Goal: Task Accomplishment & Management: Complete application form

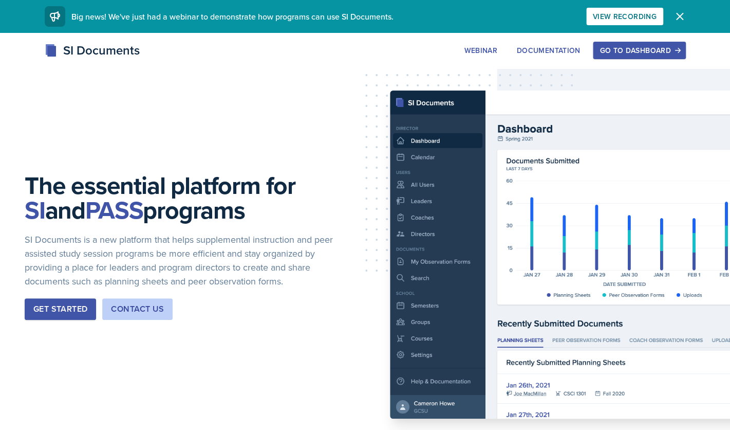
click at [642, 51] on div "Go to Dashboard" at bounding box center [639, 50] width 79 height 8
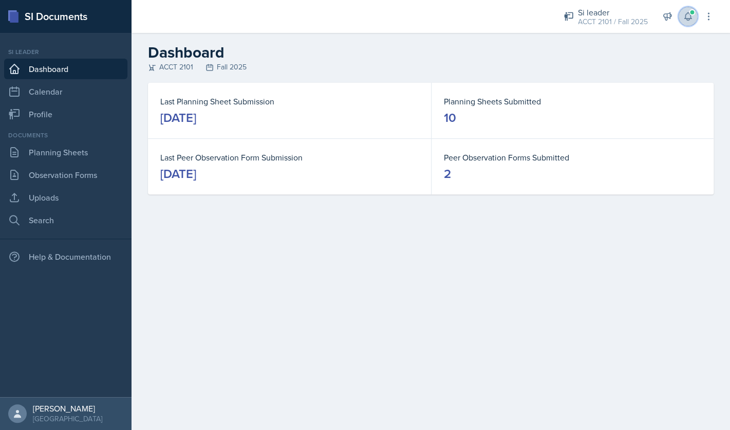
click at [691, 15] on span at bounding box center [692, 12] width 6 height 6
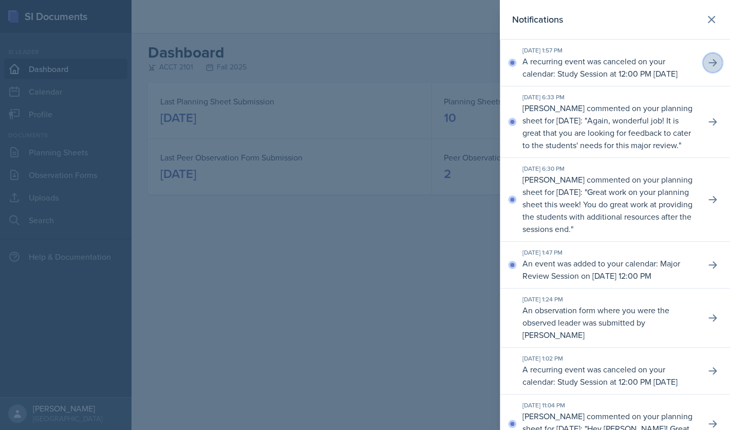
click at [715, 66] on icon at bounding box center [713, 62] width 8 height 7
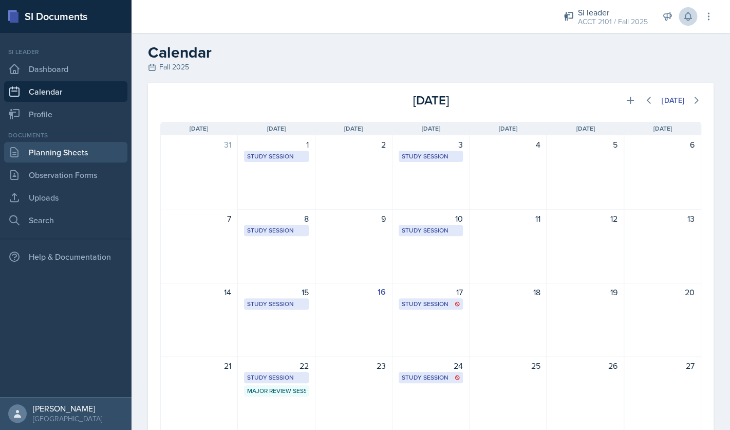
click at [80, 154] on link "Planning Sheets" at bounding box center [65, 152] width 123 height 21
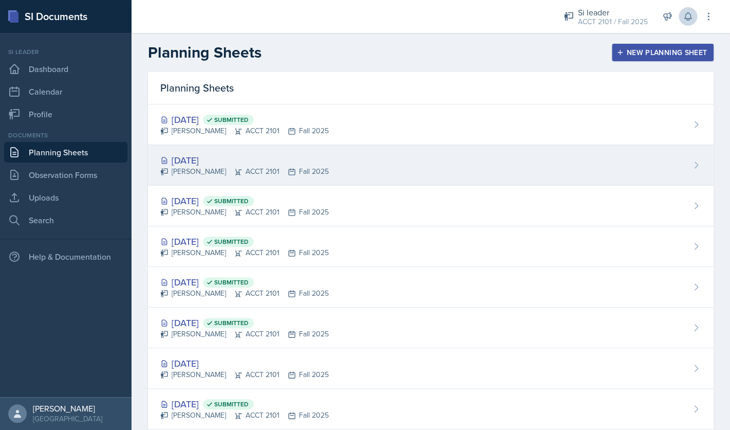
click at [217, 164] on div "[DATE]" at bounding box center [244, 160] width 169 height 14
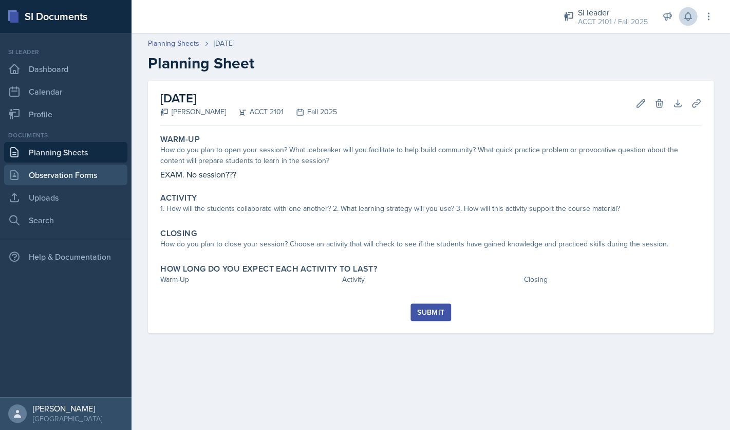
click at [70, 178] on link "Observation Forms" at bounding box center [65, 174] width 123 height 21
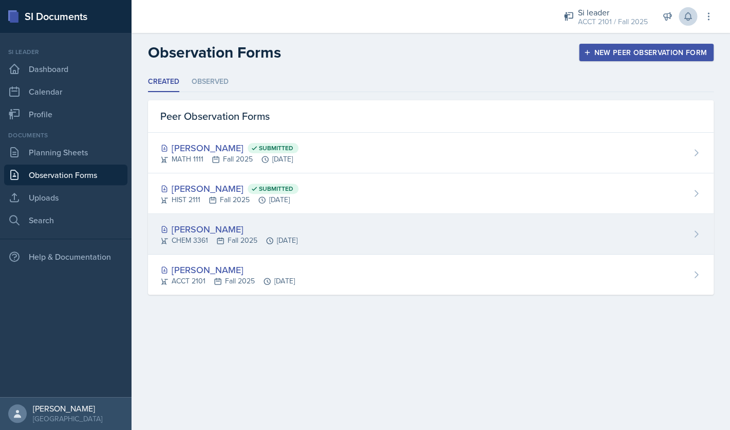
click at [292, 235] on div "CHEM 3361 Fall 2025 [DATE]" at bounding box center [228, 240] width 137 height 11
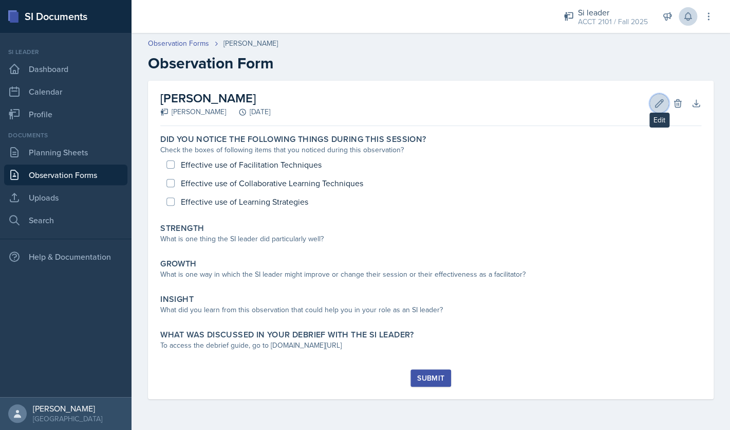
click at [659, 101] on icon at bounding box center [660, 103] width 8 height 8
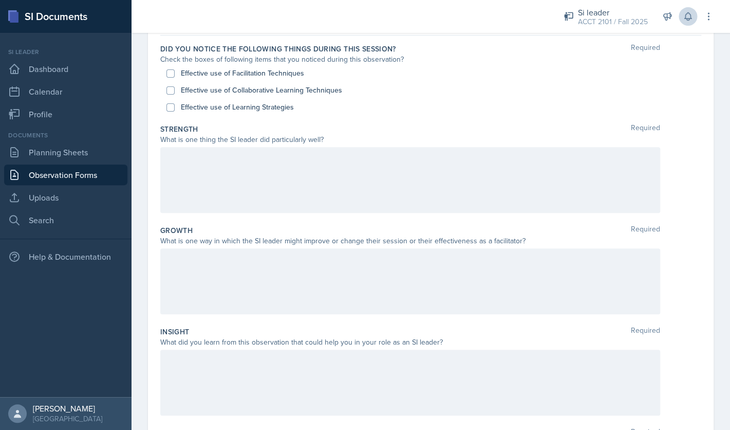
scroll to position [104, 0]
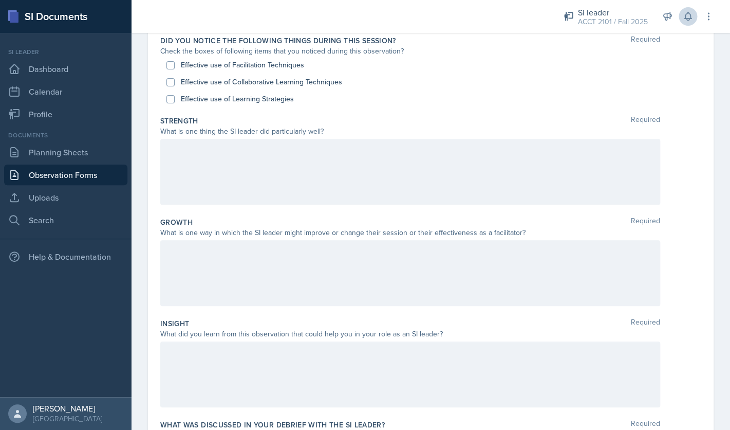
click at [269, 276] on div at bounding box center [410, 273] width 500 height 66
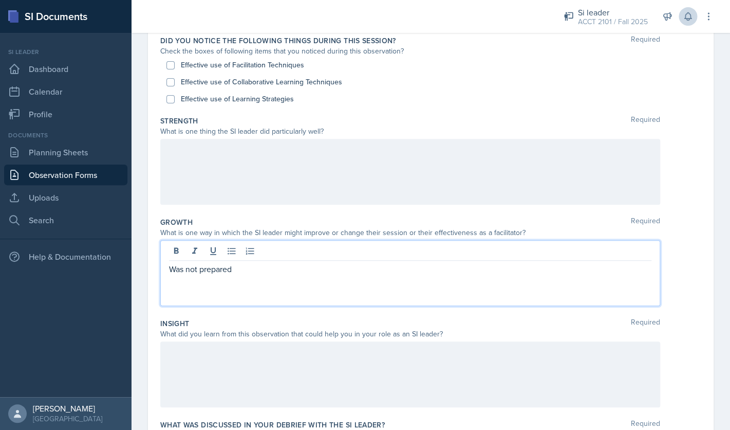
drag, startPoint x: 283, startPoint y: 273, endPoint x: 133, endPoint y: 270, distance: 150.1
click at [160, 270] on div "Was not prepared" at bounding box center [410, 273] width 500 height 66
click at [251, 165] on div at bounding box center [410, 172] width 500 height 66
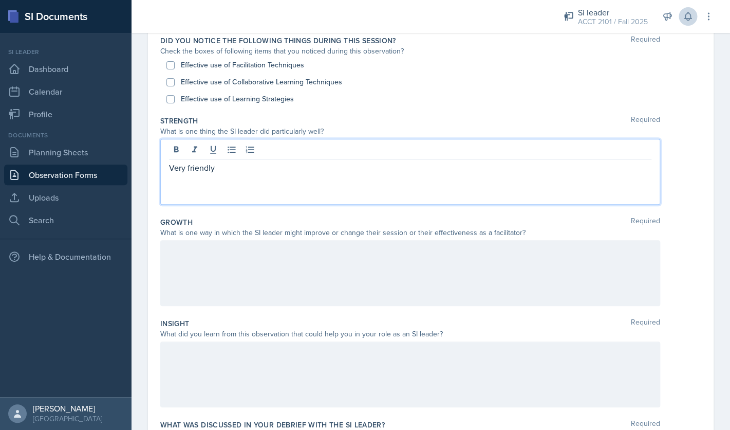
click at [255, 256] on div at bounding box center [410, 273] width 500 height 66
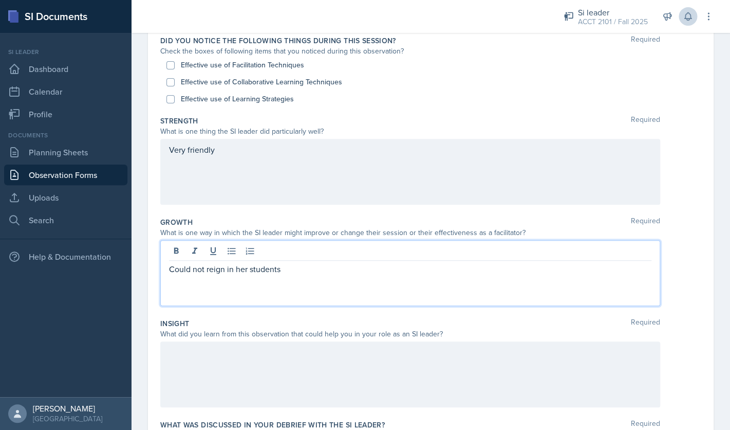
drag, startPoint x: 315, startPoint y: 272, endPoint x: 306, endPoint y: 276, distance: 10.3
click at [306, 276] on div "Could not reign in her students" at bounding box center [410, 273] width 500 height 66
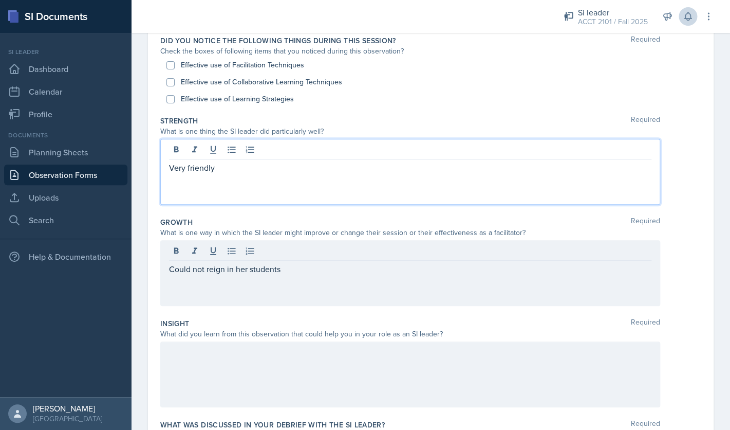
click at [248, 148] on div "Very friendly" at bounding box center [410, 172] width 500 height 66
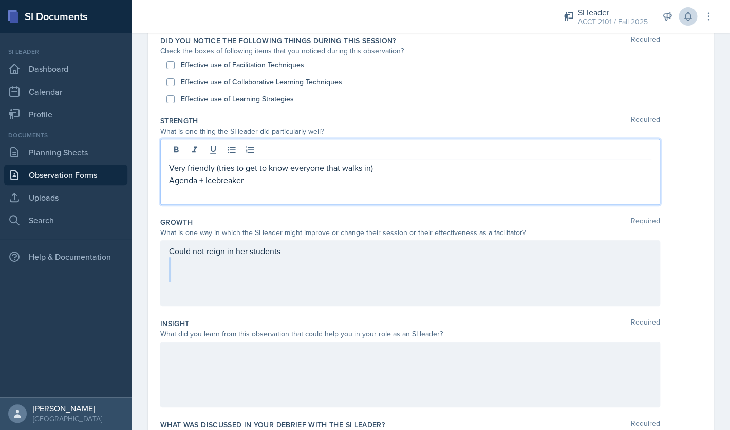
click at [242, 281] on div "Could not reign in her students" at bounding box center [410, 263] width 483 height 37
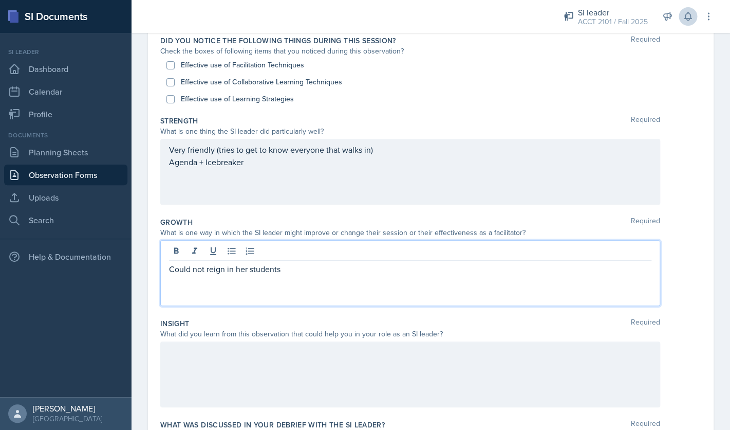
click at [303, 287] on p at bounding box center [410, 281] width 483 height 12
click at [346, 188] on div "Very friendly (tries to get to know everyone that walks in) Agenda + Icebreaker" at bounding box center [410, 172] width 500 height 66
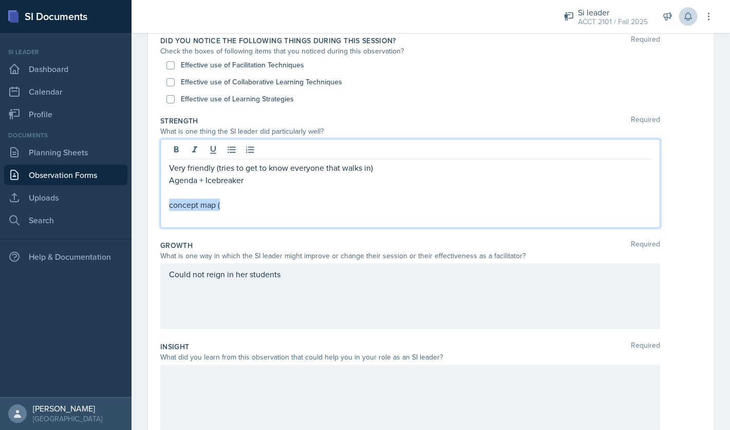
drag, startPoint x: 245, startPoint y: 202, endPoint x: 162, endPoint y: 205, distance: 83.3
click at [162, 205] on div "Very friendly (tries to get to know everyone that walks in) Agenda + Icebreaker…" at bounding box center [410, 183] width 500 height 89
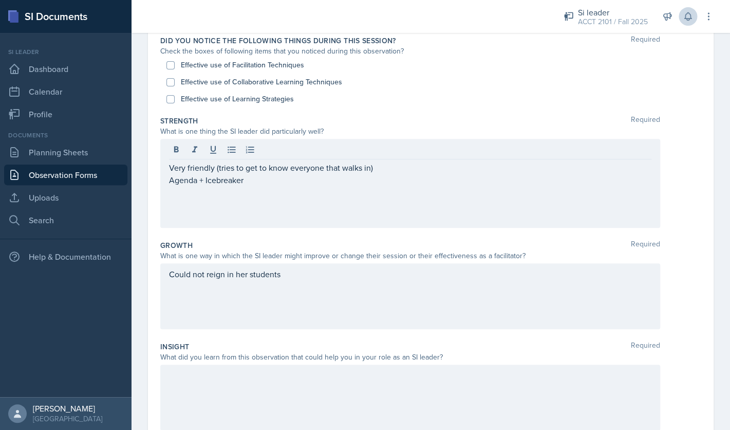
click at [192, 386] on div at bounding box center [410, 397] width 500 height 66
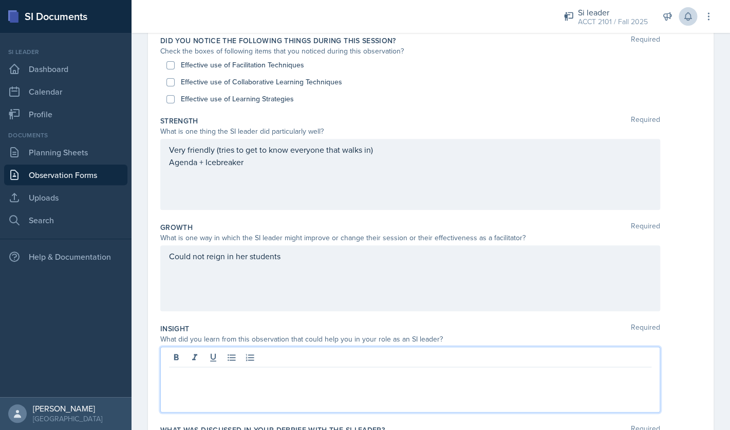
paste div
click at [173, 379] on p "concept map (" at bounding box center [410, 375] width 483 height 12
click at [208, 378] on p "Concept map (" at bounding box center [410, 375] width 483 height 12
click at [234, 381] on div "Concept Map (" at bounding box center [410, 381] width 483 height 25
click at [232, 377] on p "Concept Map (" at bounding box center [410, 375] width 483 height 12
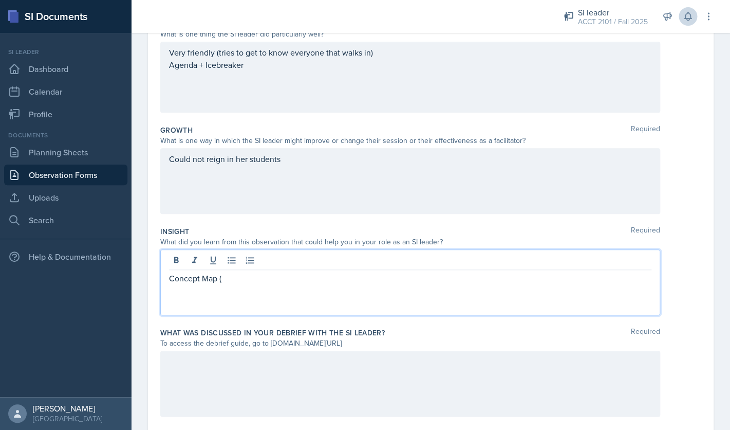
scroll to position [229, 0]
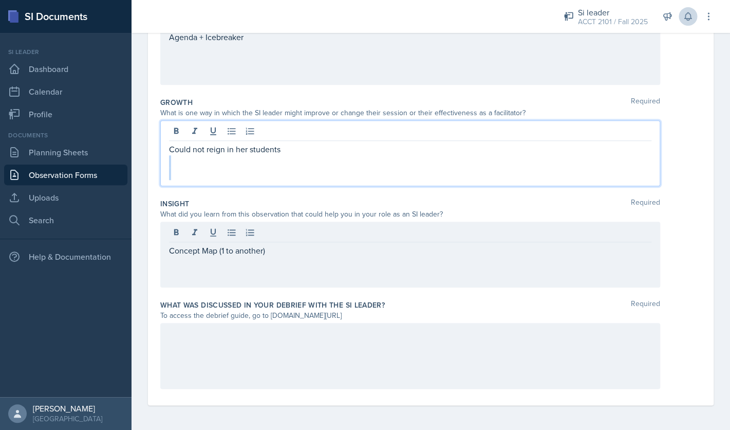
click at [335, 151] on div "Could not reign in her students" at bounding box center [410, 161] width 483 height 37
click at [321, 155] on p at bounding box center [410, 161] width 483 height 12
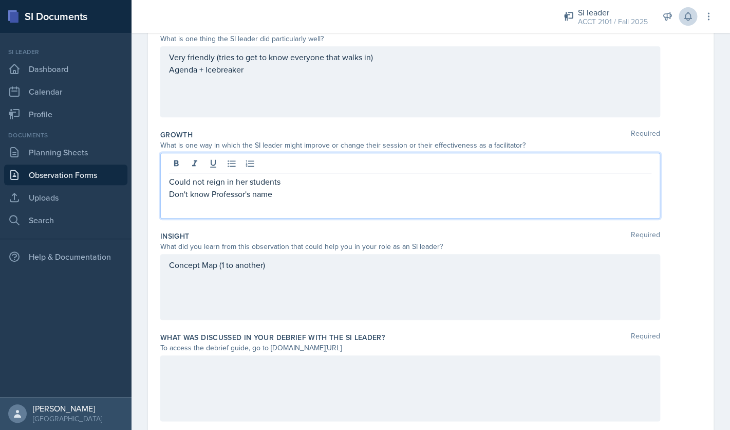
scroll to position [195, 0]
click at [331, 81] on div "Very friendly (tries to get to know everyone that walks in) Agenda + Icebreaker" at bounding box center [410, 84] width 483 height 62
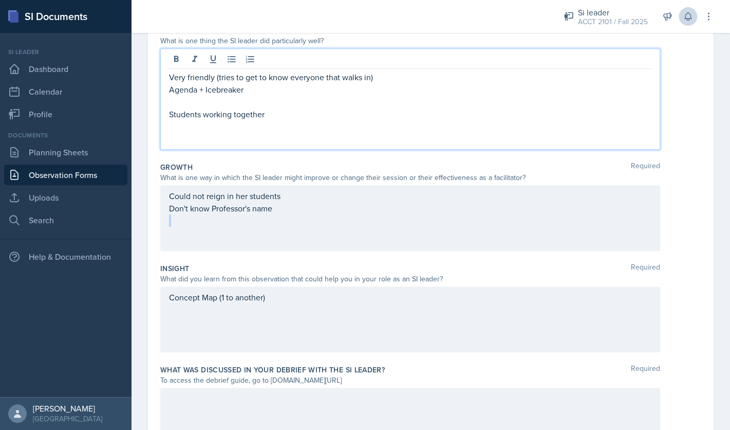
click at [376, 220] on div "Could not reign in her students Don't know Professor's name" at bounding box center [410, 208] width 483 height 37
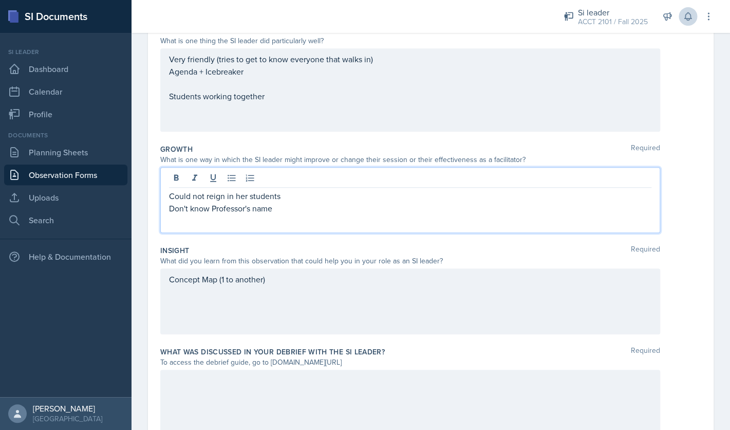
click at [293, 220] on p at bounding box center [410, 220] width 483 height 12
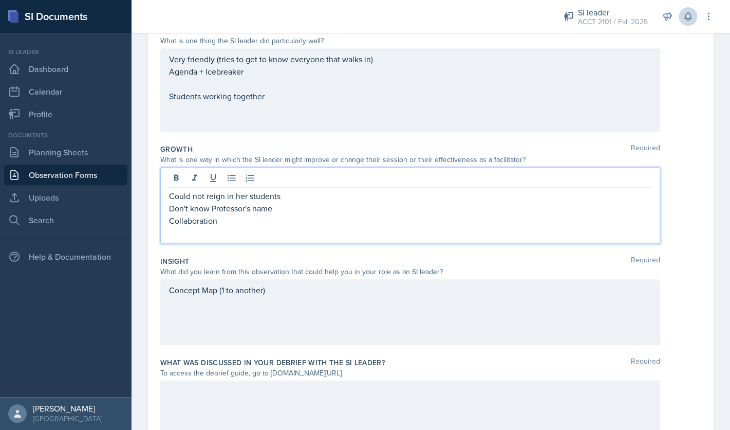
click at [294, 111] on div "Very friendly (tries to get to know everyone that walks in) Agenda + Icebreaker…" at bounding box center [410, 90] width 483 height 74
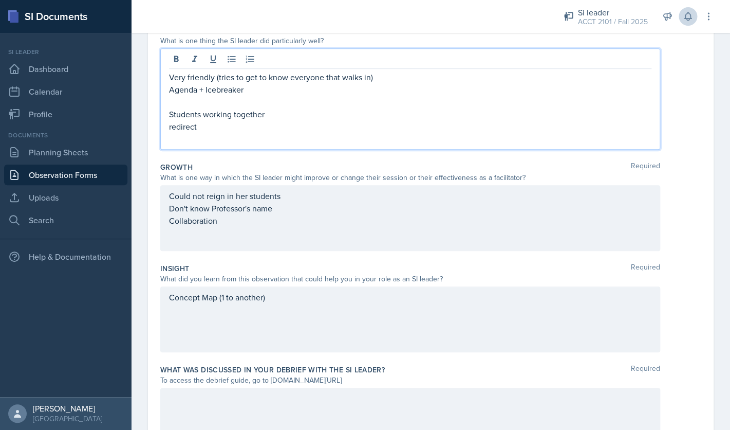
click at [312, 237] on div "Could not reign in her students Don't know Professor's name Collaboration" at bounding box center [410, 214] width 483 height 49
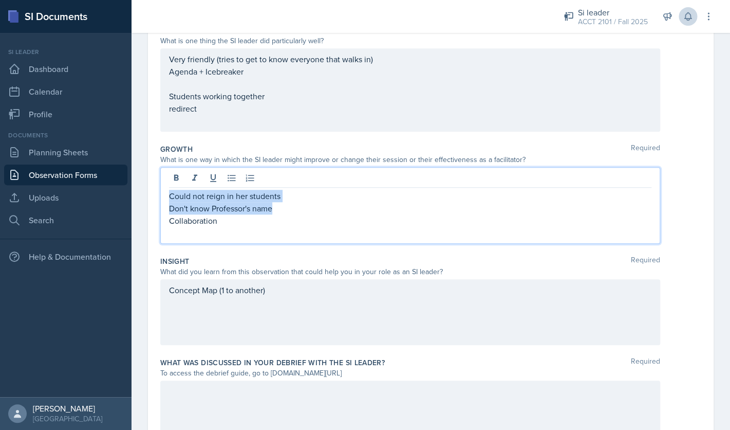
drag, startPoint x: 293, startPoint y: 210, endPoint x: 138, endPoint y: 198, distance: 155.2
click at [160, 198] on div "Could not reign in her students Don't know Professor's name Collaboration" at bounding box center [410, 205] width 500 height 77
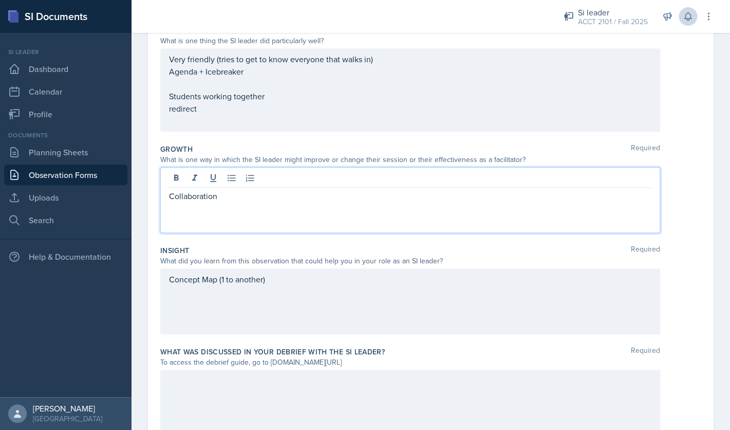
click at [207, 212] on p at bounding box center [410, 208] width 483 height 12
drag, startPoint x: 233, startPoint y: 196, endPoint x: 151, endPoint y: 195, distance: 82.7
click at [160, 195] on div "Collaboration" at bounding box center [410, 200] width 500 height 66
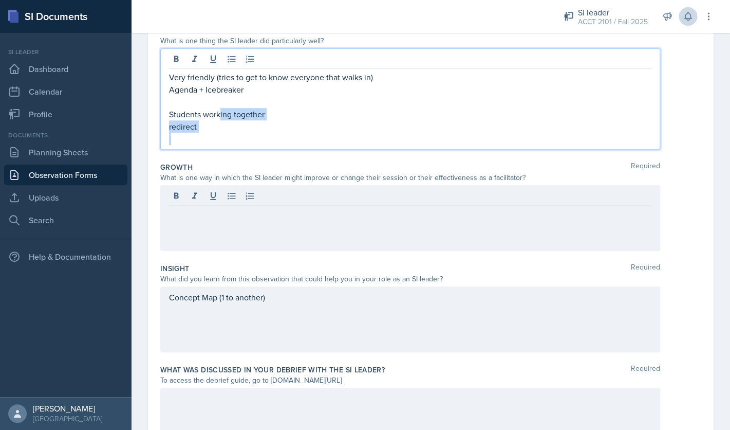
click at [221, 119] on div "Very friendly (tries to get to know everyone that walks in) Agenda + Icebreaker…" at bounding box center [410, 108] width 483 height 74
click at [199, 139] on p at bounding box center [410, 139] width 483 height 12
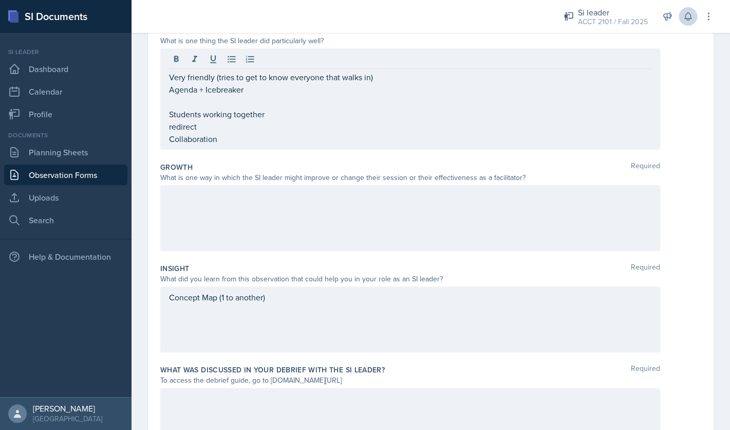
click at [191, 209] on div at bounding box center [410, 218] width 500 height 66
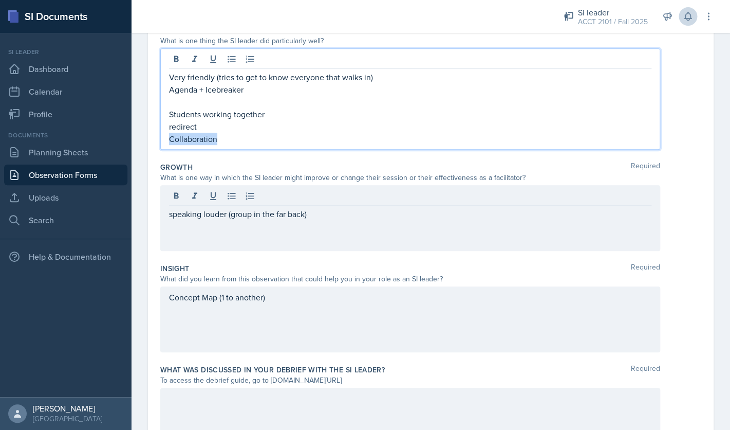
click at [352, 125] on div "Very friendly (tries to get to know everyone that walks in) Agenda + Icebreaker…" at bounding box center [410, 108] width 483 height 74
click at [321, 141] on p "Collaboration" at bounding box center [410, 139] width 483 height 12
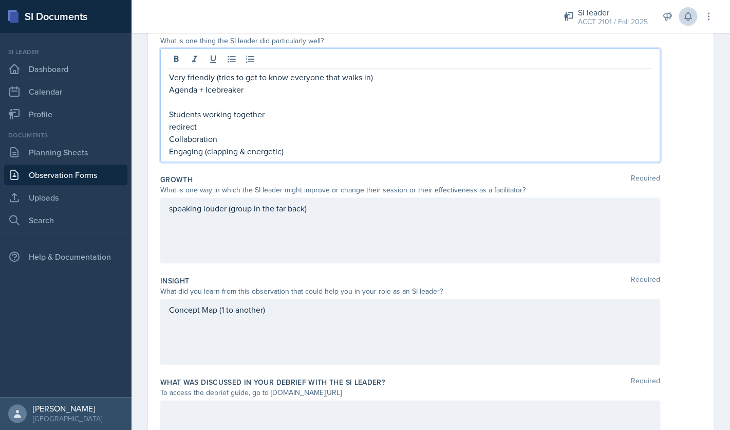
click at [316, 146] on p "Engaging (clapping & energetic)" at bounding box center [410, 151] width 483 height 12
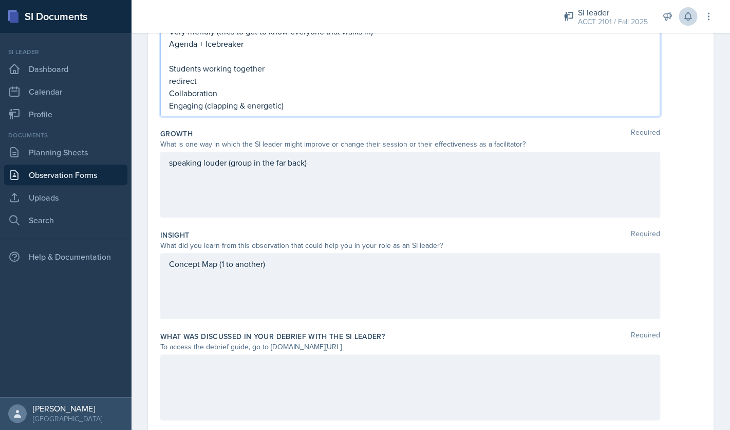
scroll to position [272, 0]
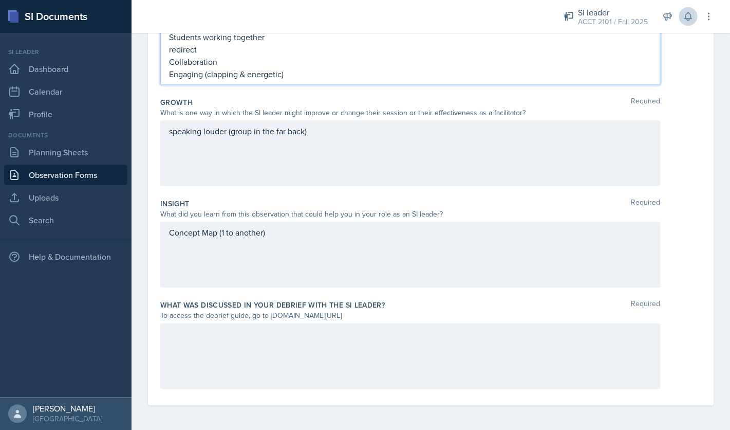
click at [369, 359] on div at bounding box center [410, 356] width 500 height 66
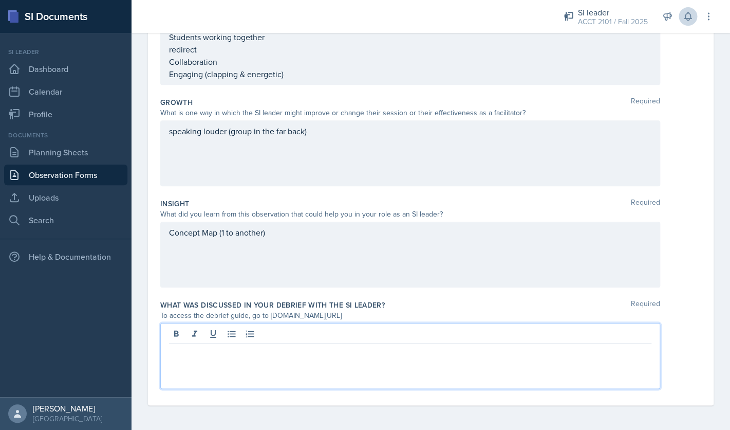
scroll to position [0, 0]
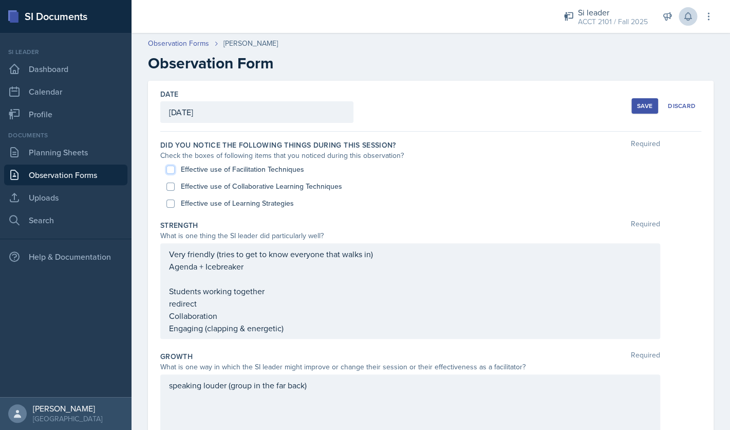
click at [173, 166] on input "Effective use of Facilitation Techniques" at bounding box center [170, 169] width 8 height 8
checkbox input "true"
click at [171, 186] on input "Effective use of Collaborative Learning Techniques" at bounding box center [170, 186] width 8 height 8
checkbox input "true"
click at [173, 201] on input "Effective use of Learning Strategies" at bounding box center [170, 203] width 8 height 8
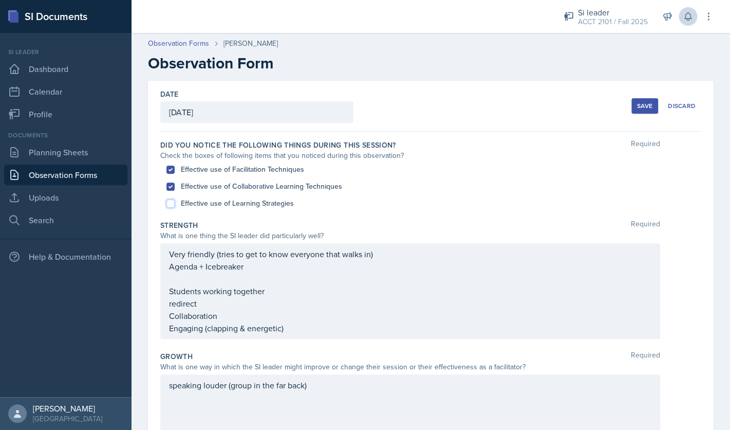
checkbox input "true"
click at [303, 328] on div "Very friendly (tries to get to know everyone that walks in) Agenda + Icebreaker…" at bounding box center [410, 291] width 483 height 86
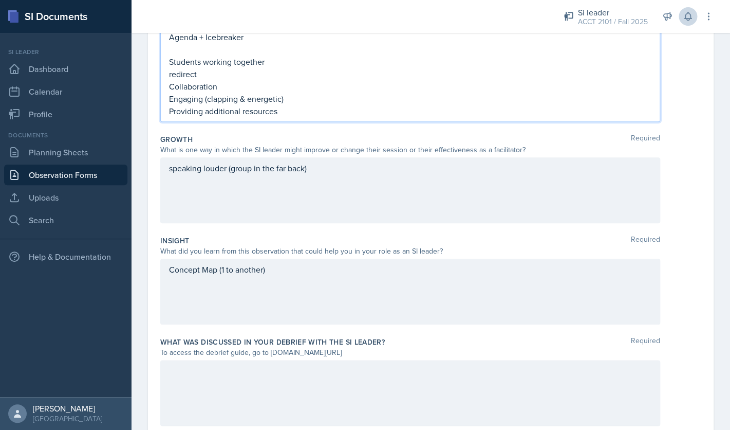
click at [369, 192] on div "speaking louder (group in the far back)" at bounding box center [410, 190] width 500 height 66
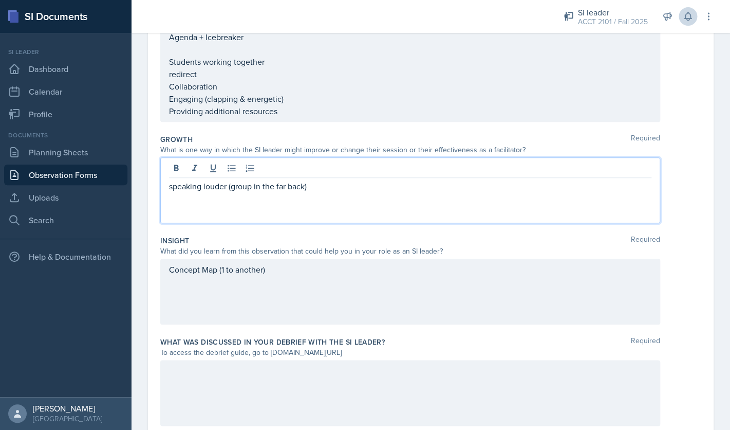
click at [323, 110] on p "Providing additional resources" at bounding box center [410, 111] width 483 height 12
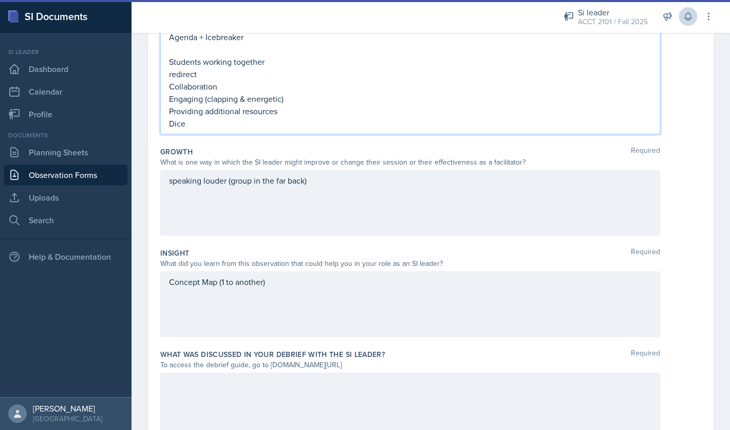
click at [346, 206] on div "speaking louder (group in the far back)" at bounding box center [410, 203] width 500 height 66
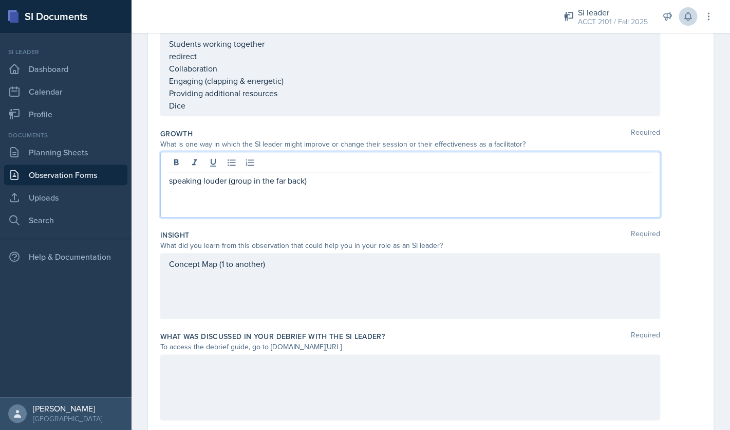
scroll to position [229, 0]
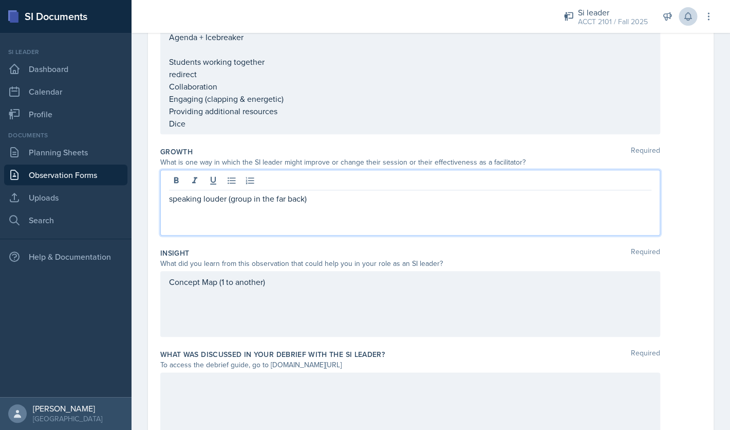
click at [293, 124] on p "Dice" at bounding box center [410, 123] width 483 height 12
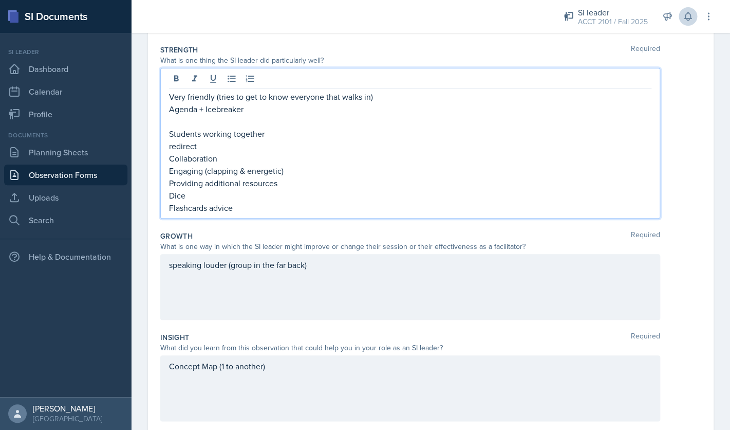
scroll to position [128, 0]
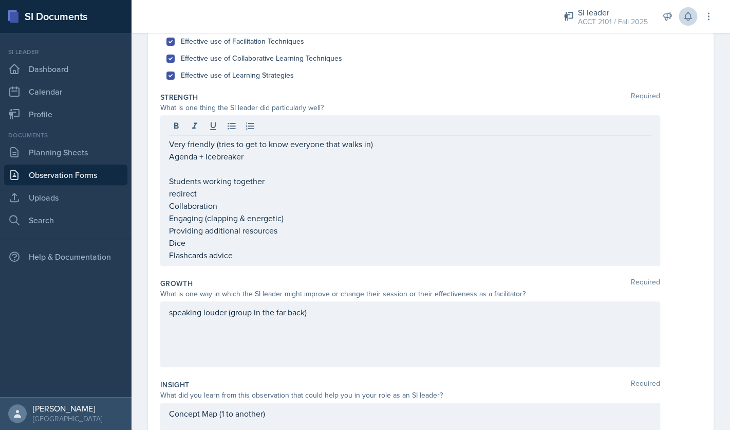
click at [678, 180] on div "Very friendly (tries to get to know everyone that walks in) Agenda + Icebreaker…" at bounding box center [430, 190] width 541 height 151
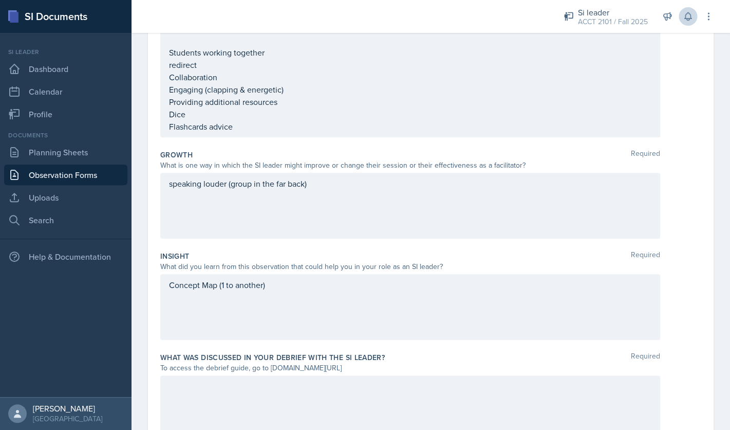
scroll to position [291, 0]
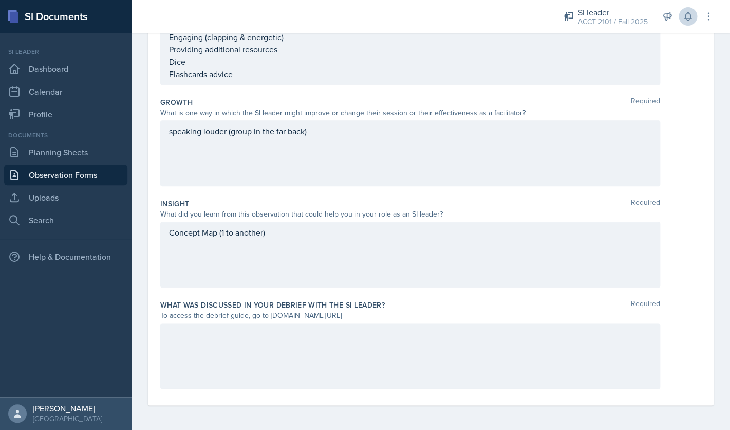
click at [340, 365] on div at bounding box center [410, 356] width 500 height 66
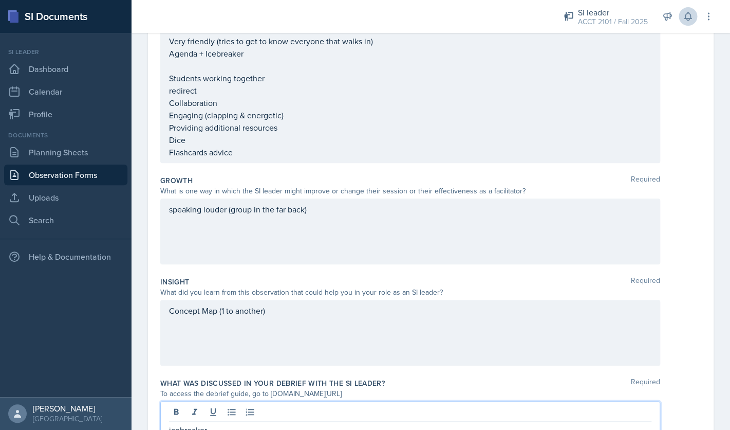
scroll to position [214, 0]
